Goal: Obtain resource: Download file/media

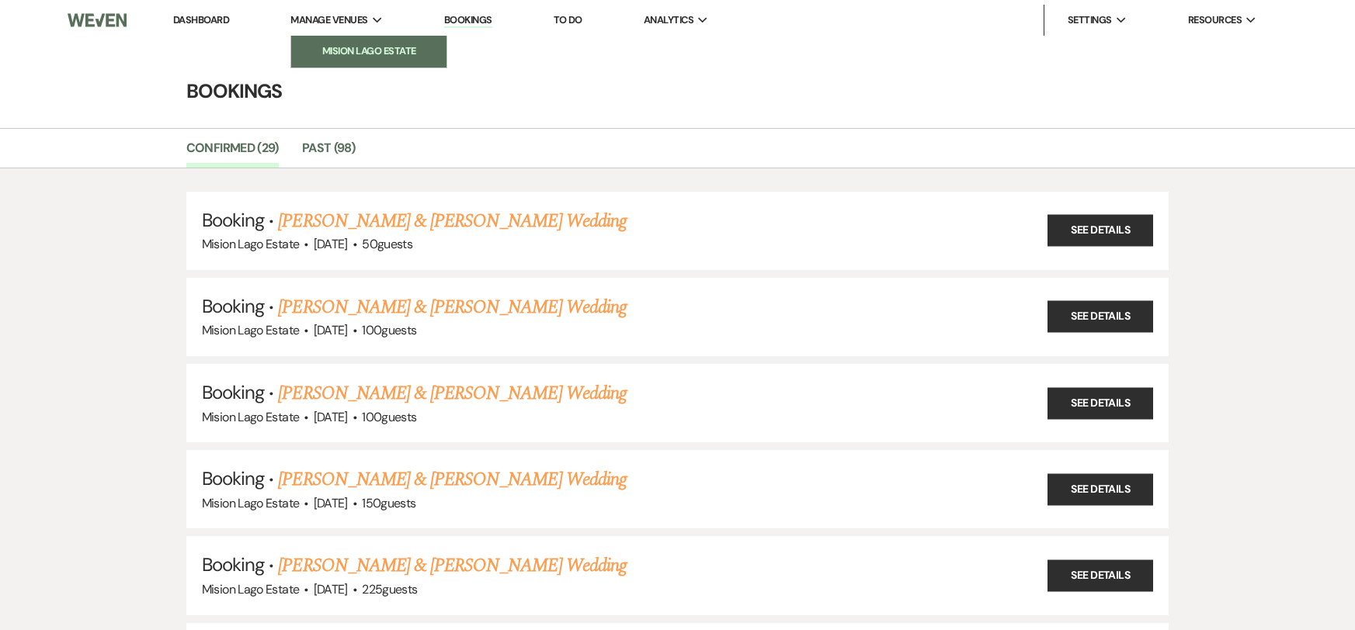
click at [362, 47] on li "Mision Lago Estate" at bounding box center [369, 51] width 140 height 16
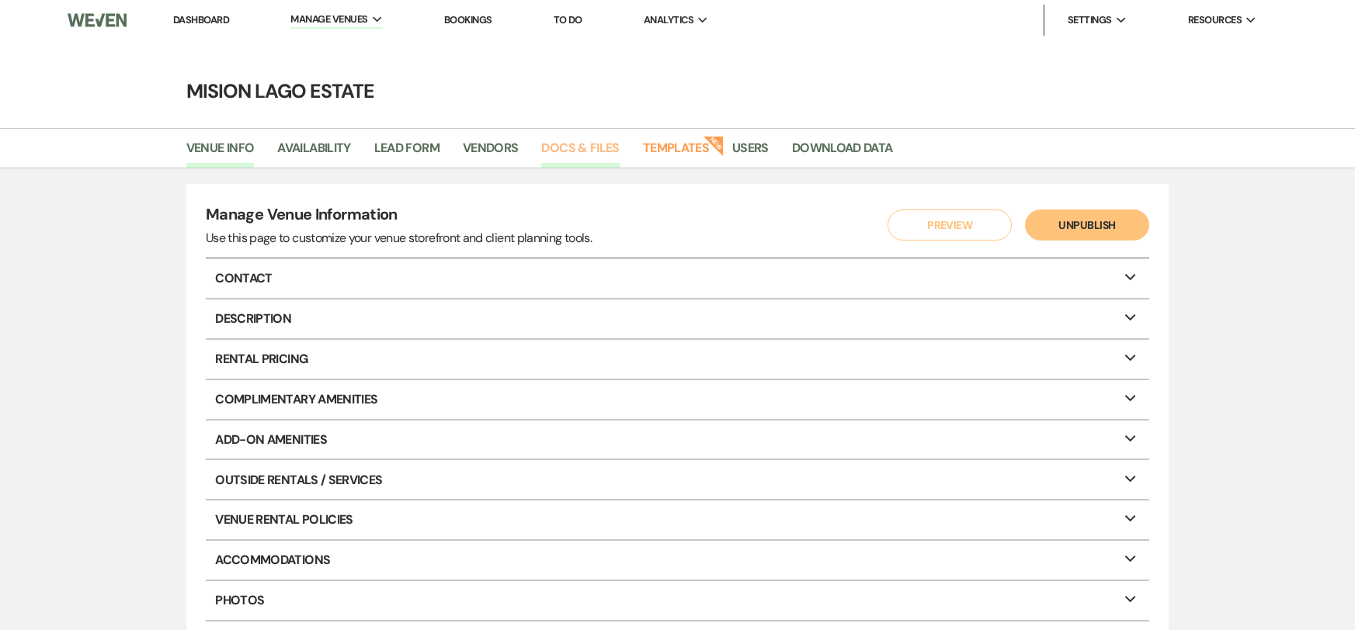
click at [598, 147] on link "Docs & Files" at bounding box center [580, 152] width 78 height 29
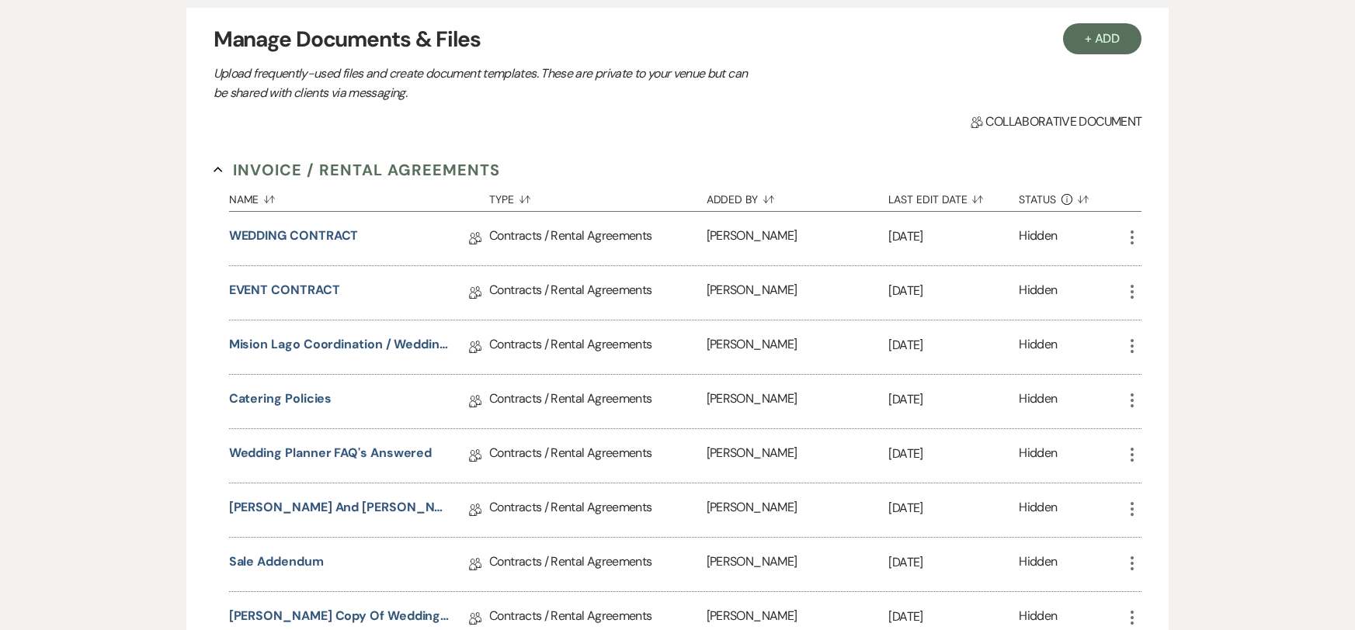
scroll to position [261, 0]
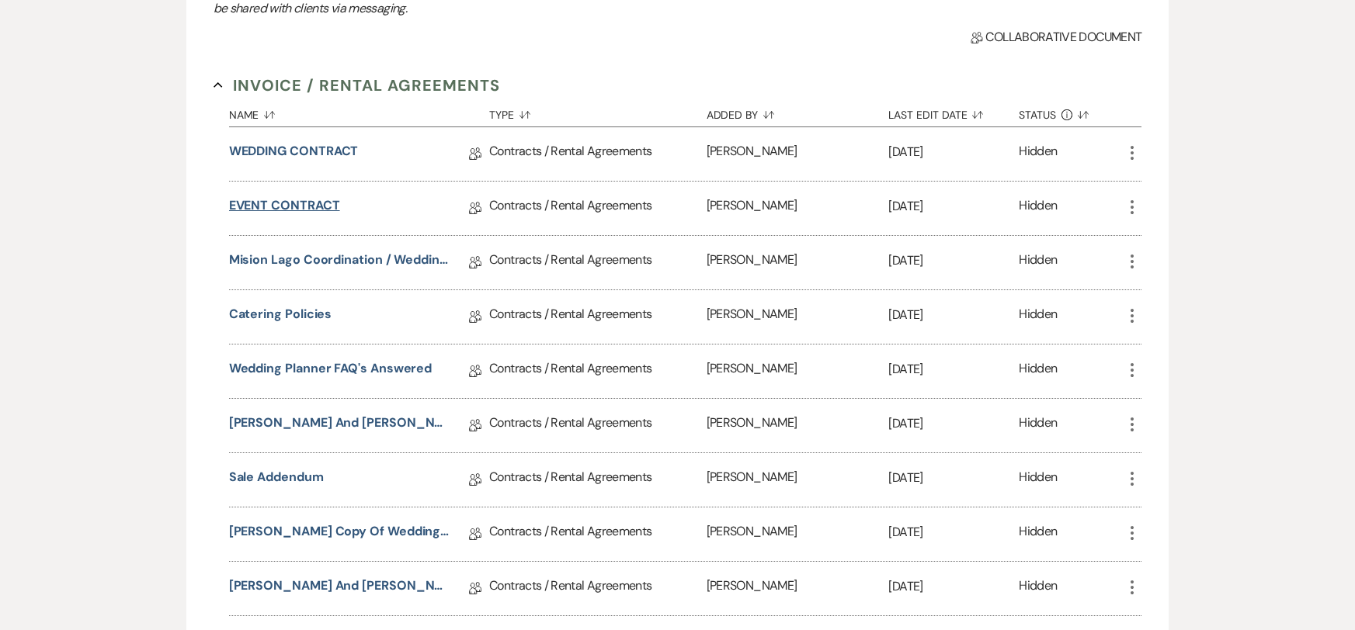
click at [267, 206] on link "EVENT CONTRACT" at bounding box center [284, 208] width 111 height 24
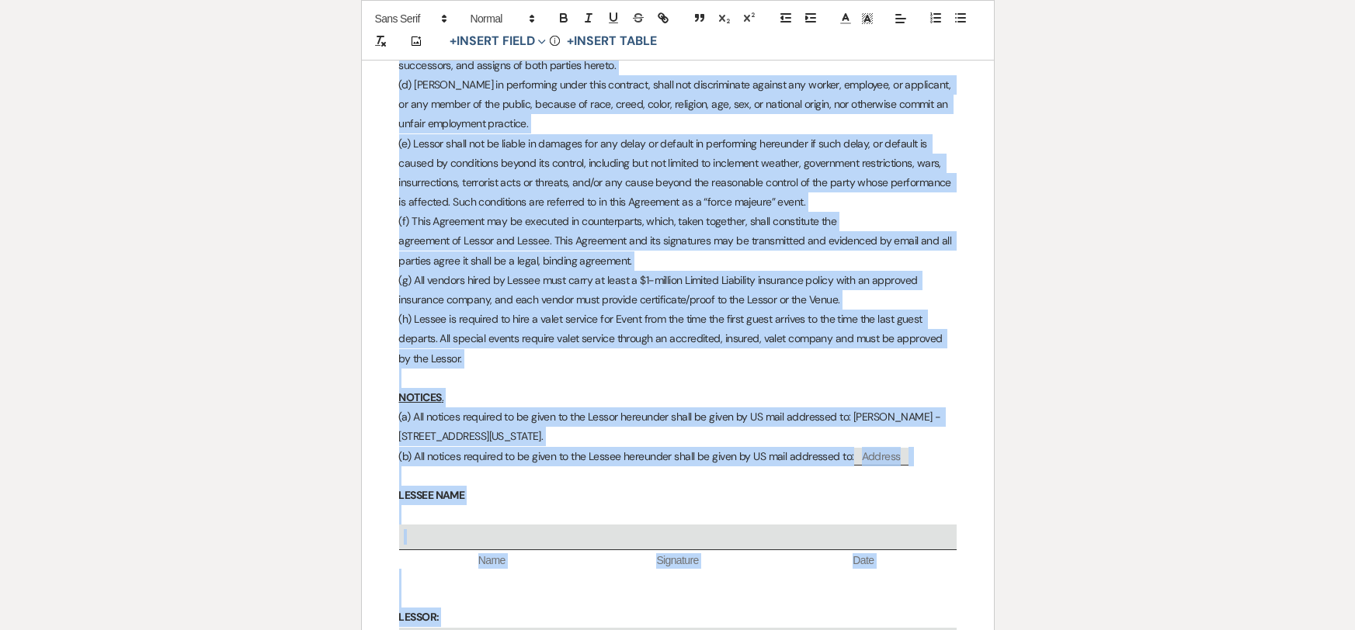
scroll to position [4684, 0]
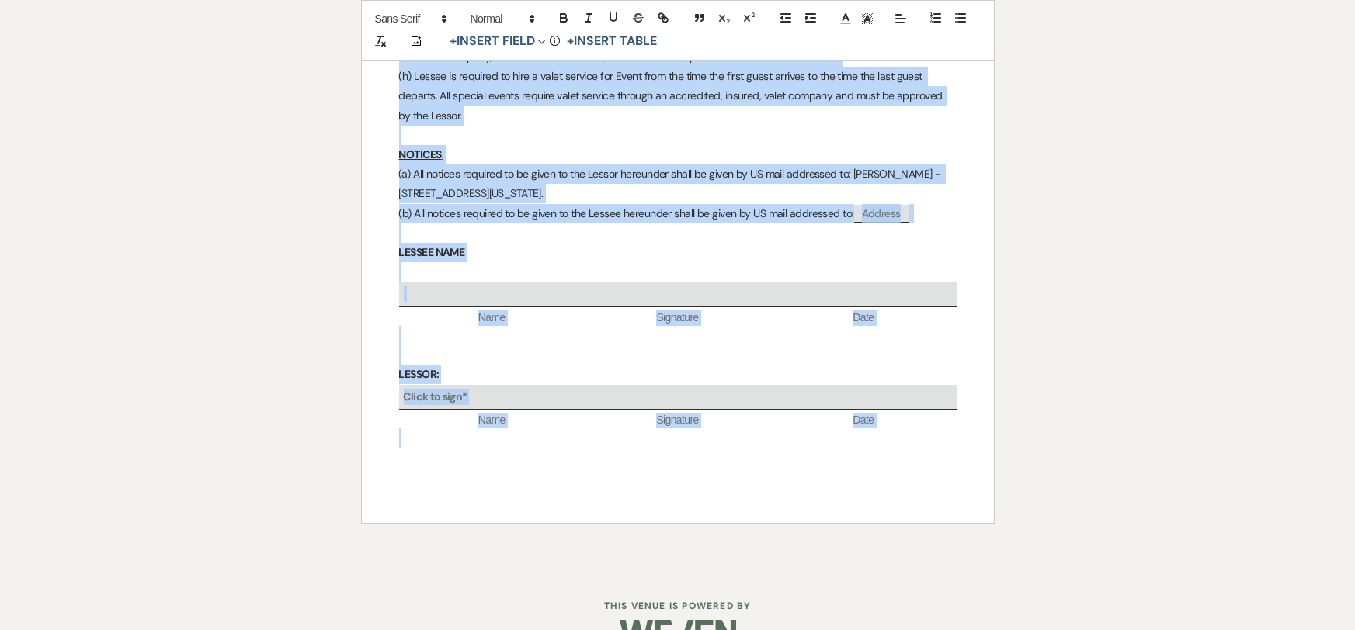
drag, startPoint x: 574, startPoint y: 99, endPoint x: 875, endPoint y: 667, distance: 642.4
